Goal: Find specific page/section: Find specific page/section

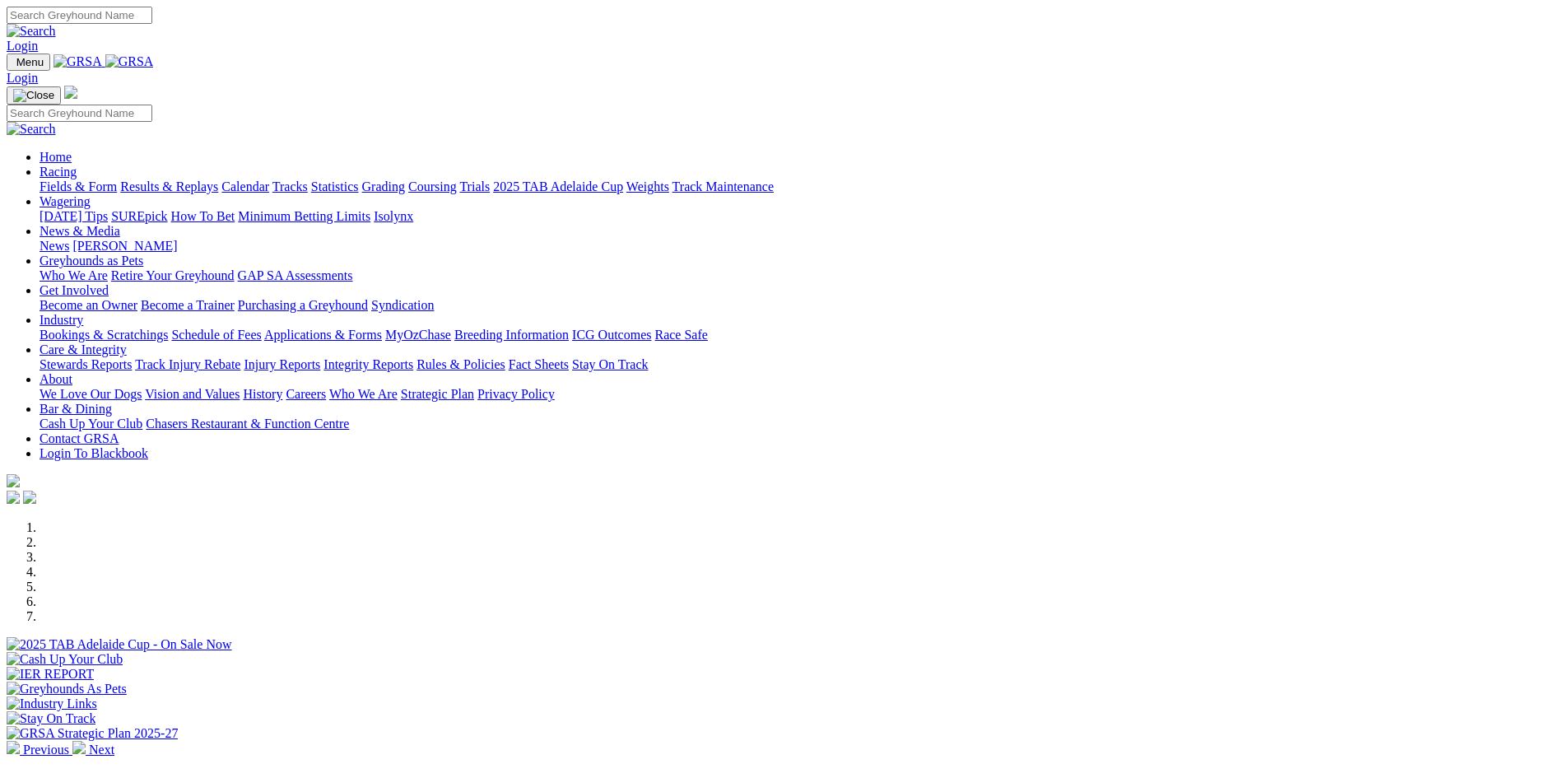
click at [132, 357] on link "Stewards Reports" at bounding box center [85, 364] width 92 height 14
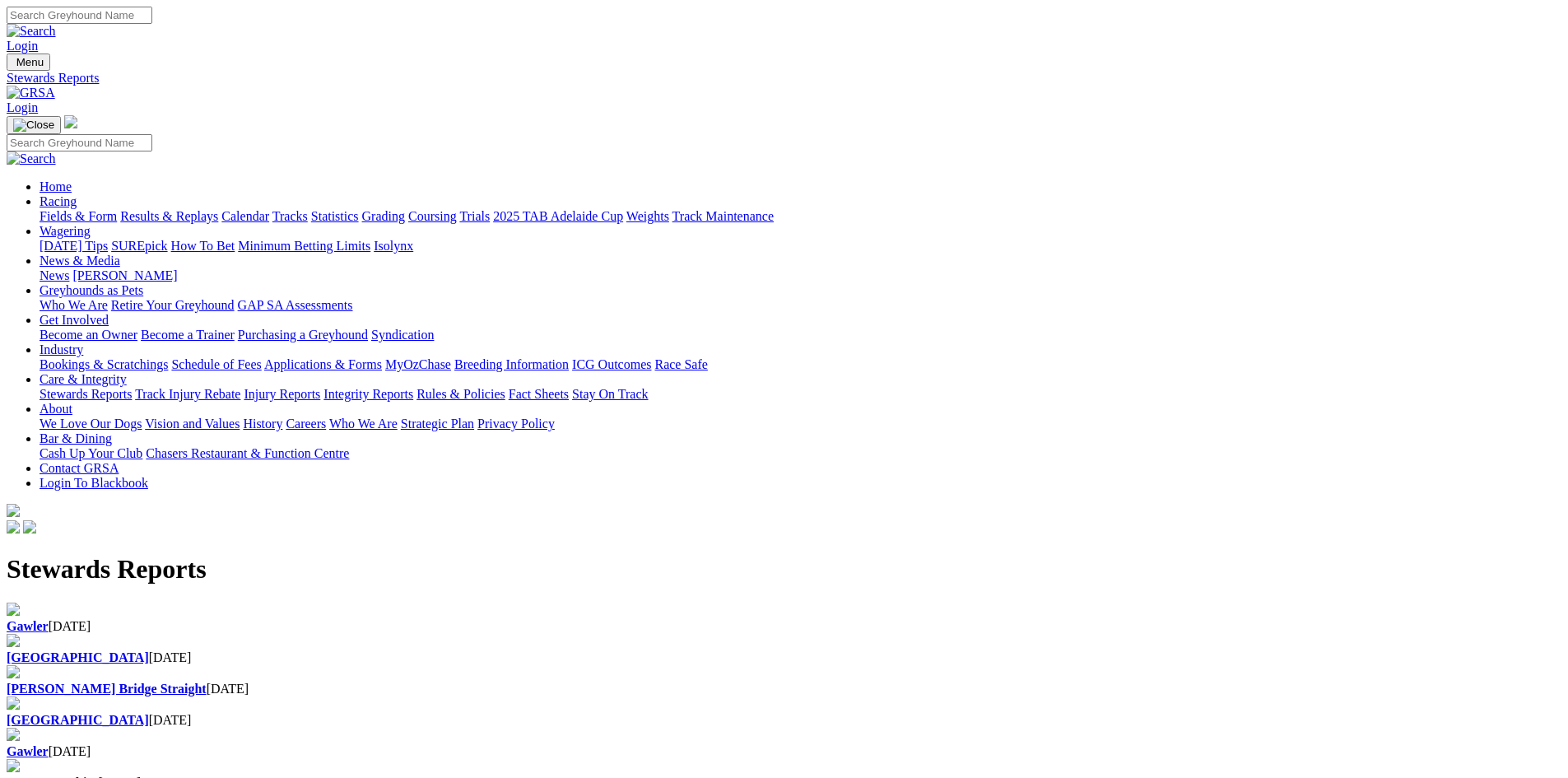
click at [350, 619] on div "Gawler 03 Sep 2025" at bounding box center [784, 627] width 1554 height 15
click at [55, 85] on img at bounding box center [30, 93] width 48 height 15
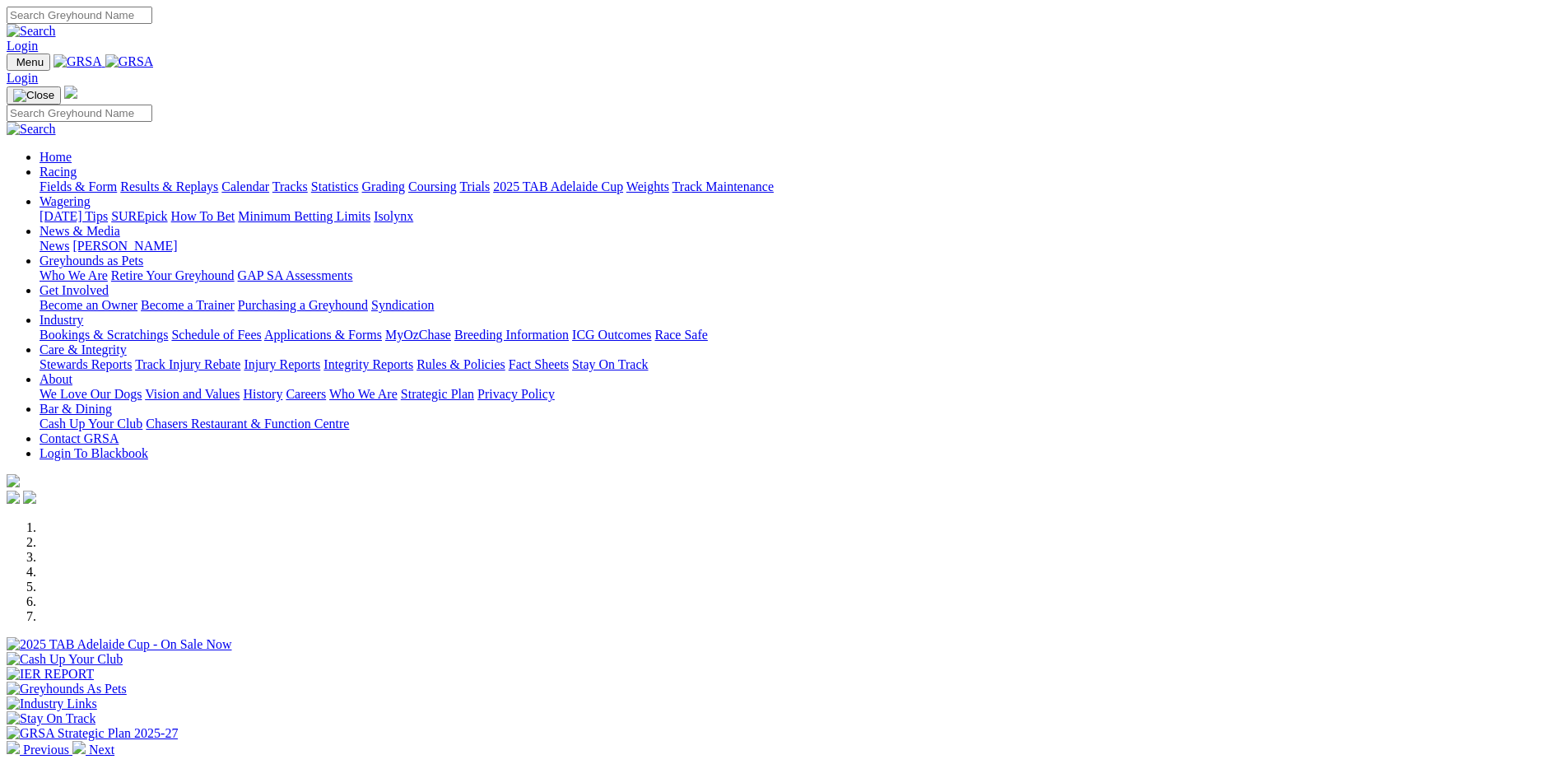
scroll to position [411, 0]
